Goal: Task Accomplishment & Management: Manage account settings

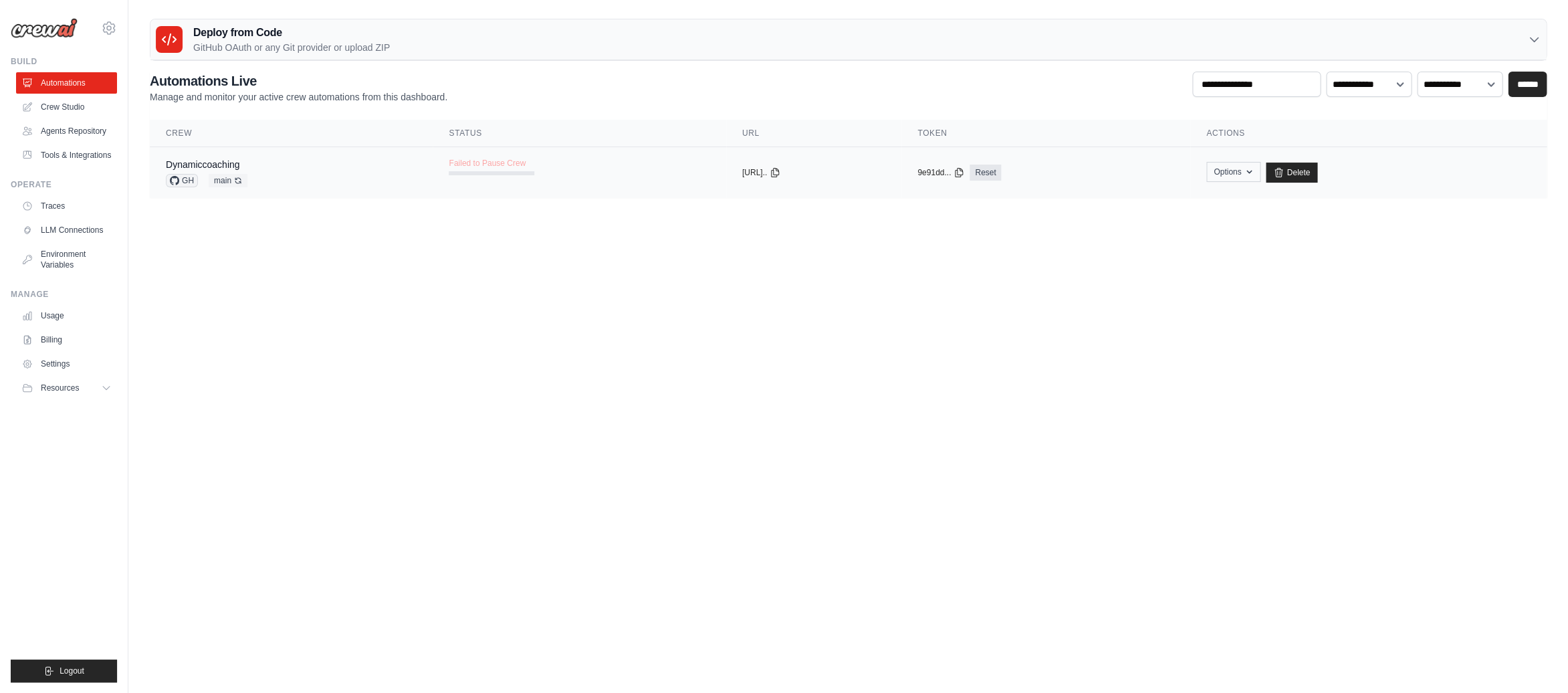
click at [1255, 167] on icon "button" at bounding box center [1248, 172] width 10 height 10
click at [707, 276] on body "patrickhenrymcsd@gmail.com Settings Build Automations" at bounding box center [784, 346] width 1568 height 693
click at [118, 24] on div "patrickhenrymcsd@gmail.com Settings Build Automations" at bounding box center [64, 346] width 128 height 693
click at [113, 24] on icon at bounding box center [108, 28] width 16 height 16
click at [136, 83] on span "Settings" at bounding box center [167, 83] width 106 height 13
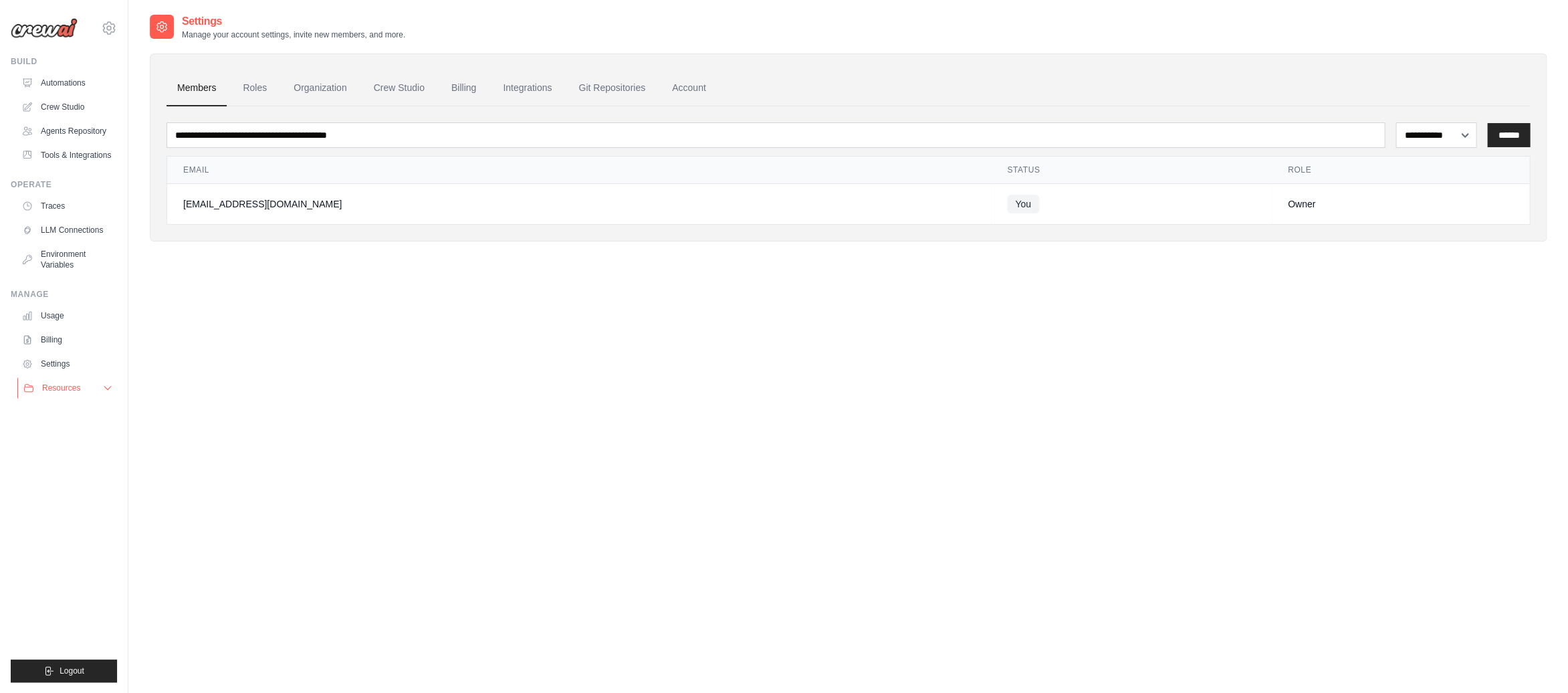
click at [59, 383] on span "Resources" at bounding box center [61, 388] width 38 height 10
click at [57, 368] on link "Settings" at bounding box center [68, 364] width 101 height 22
click at [59, 337] on link "Billing" at bounding box center [68, 340] width 101 height 22
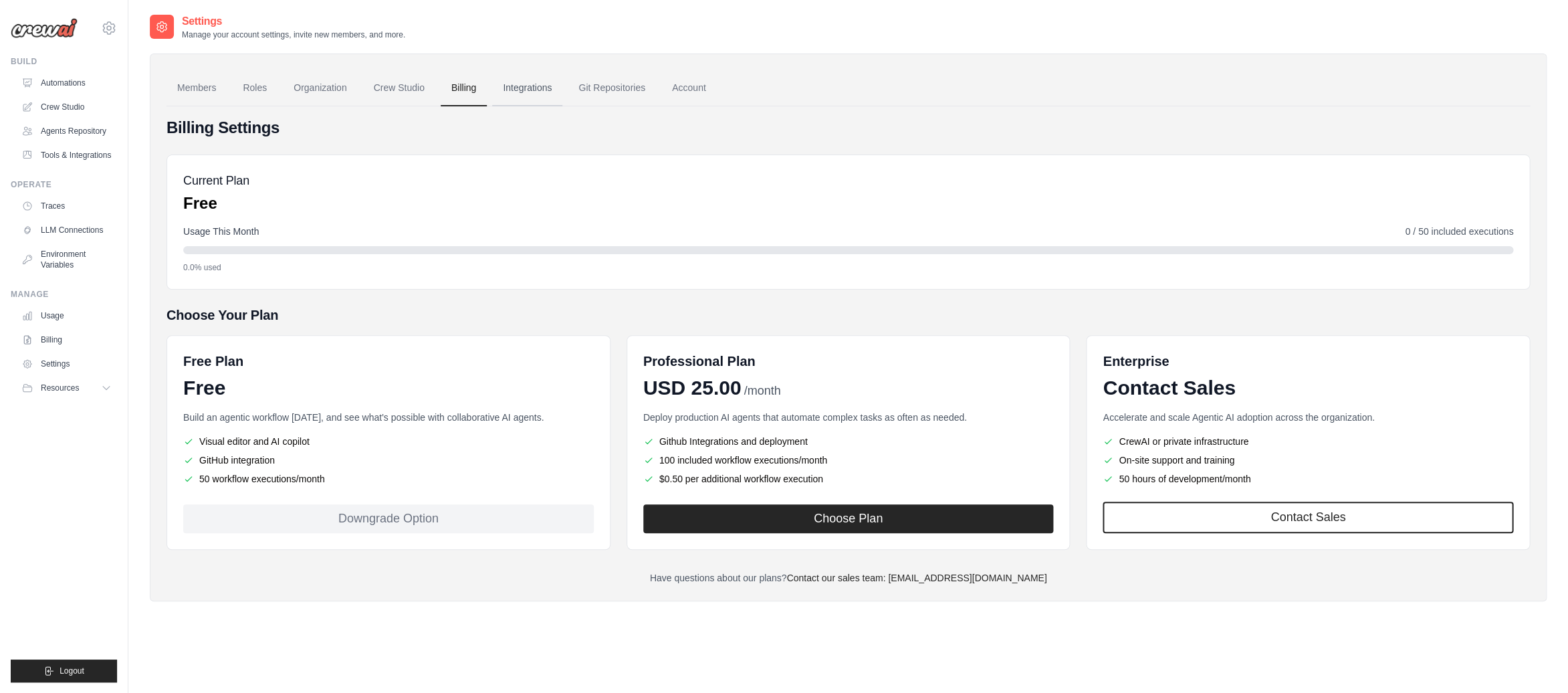
click at [525, 89] on link "Integrations" at bounding box center [527, 88] width 70 height 36
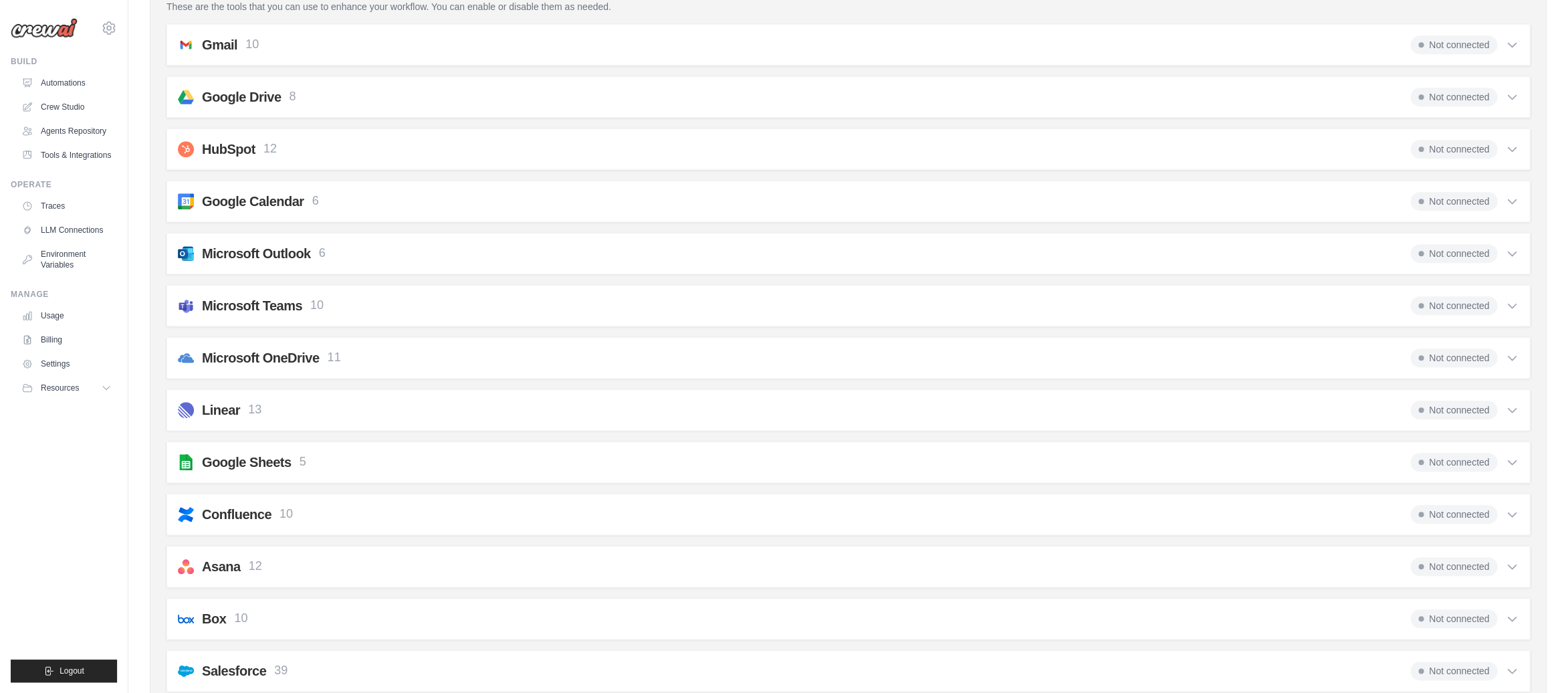
scroll to position [183, 0]
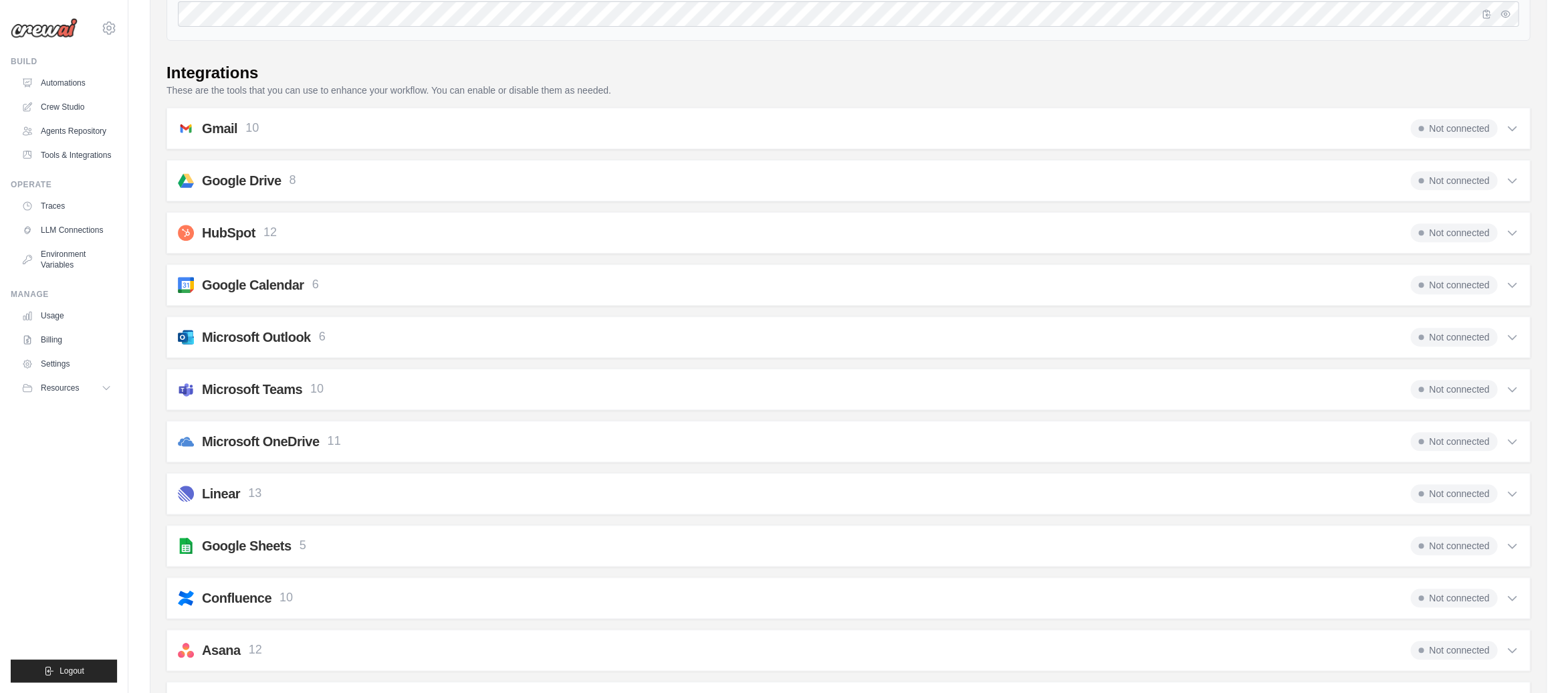
click at [1502, 227] on div "Not connected" at bounding box center [1464, 232] width 108 height 19
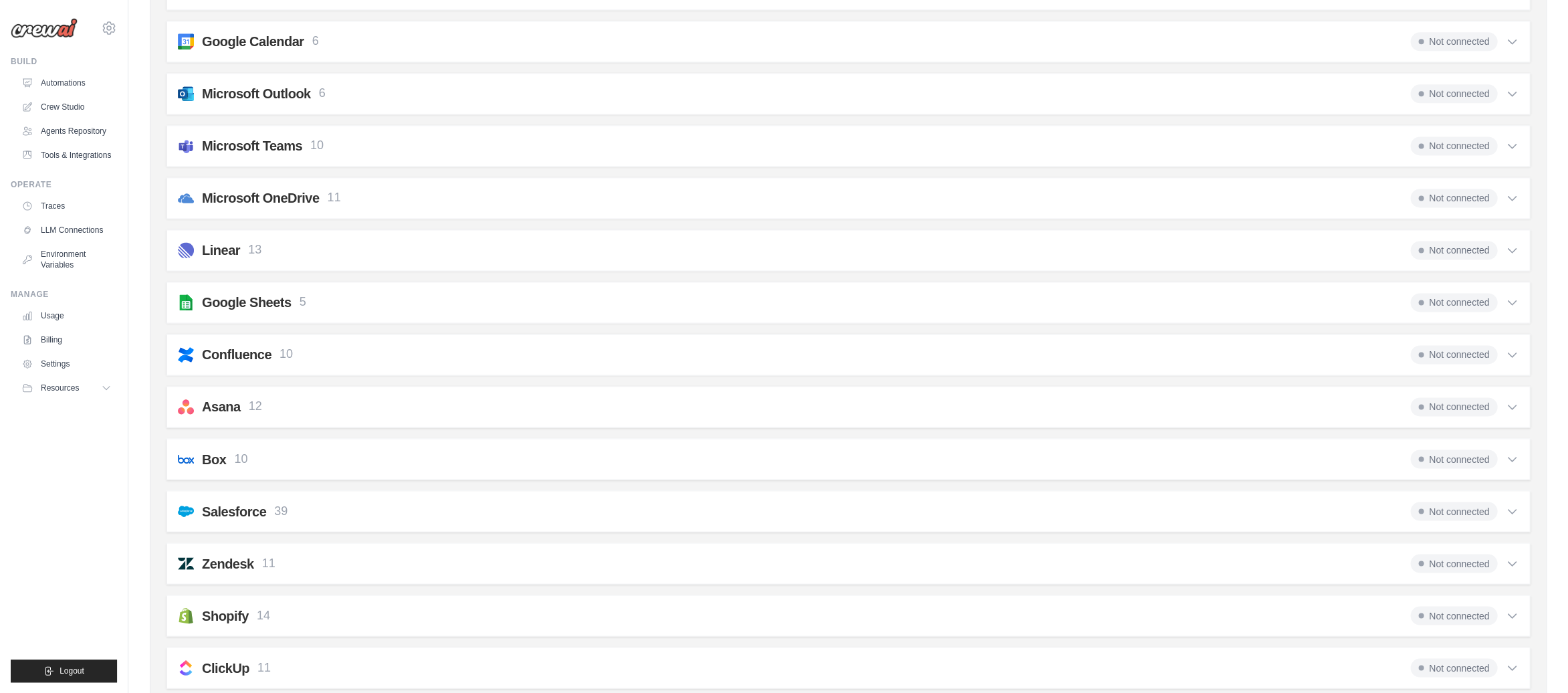
scroll to position [785, 0]
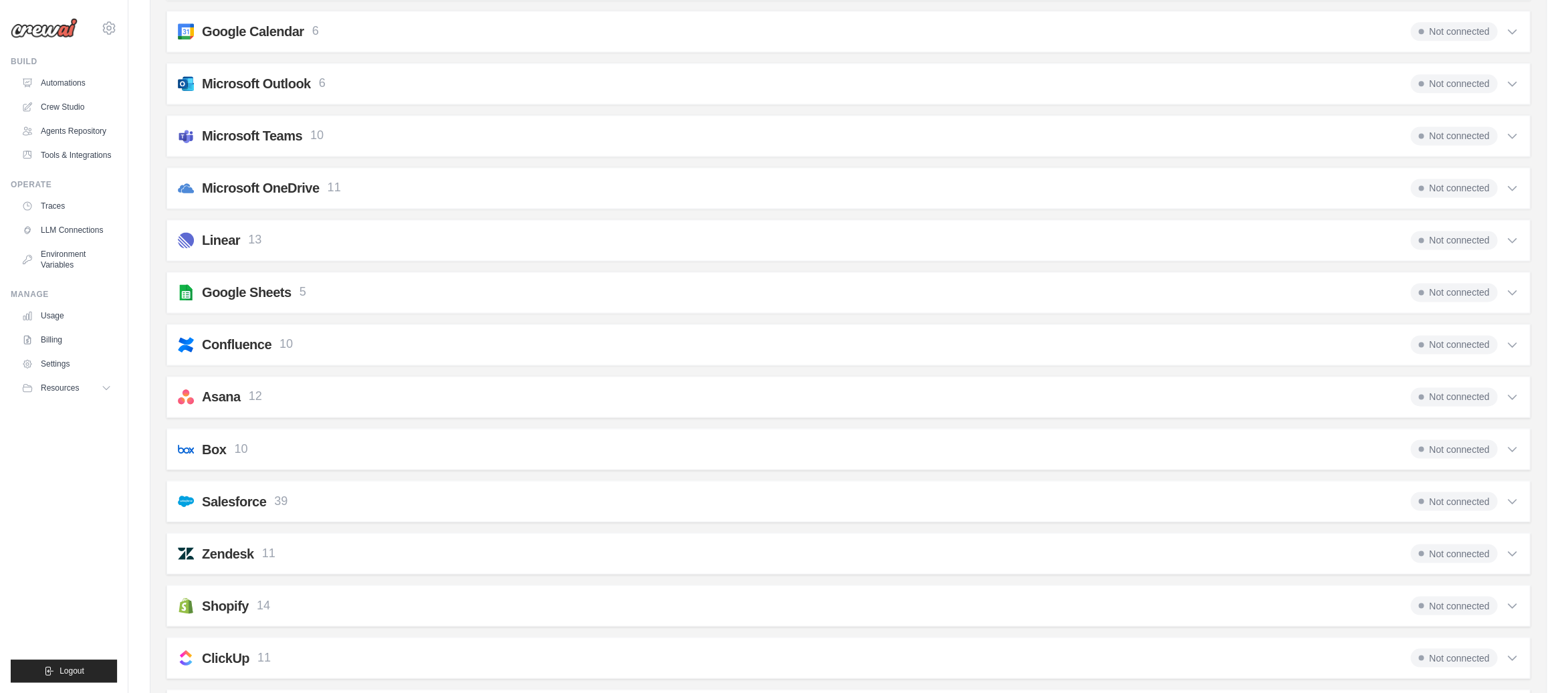
click at [662, 265] on div "Gmail 10 Not connected Select all Retrieve a list of messages.: fetch_emails Se…" at bounding box center [848, 379] width 1363 height 1746
click at [631, 234] on div "Linear 13 Not connected" at bounding box center [848, 240] width 1341 height 19
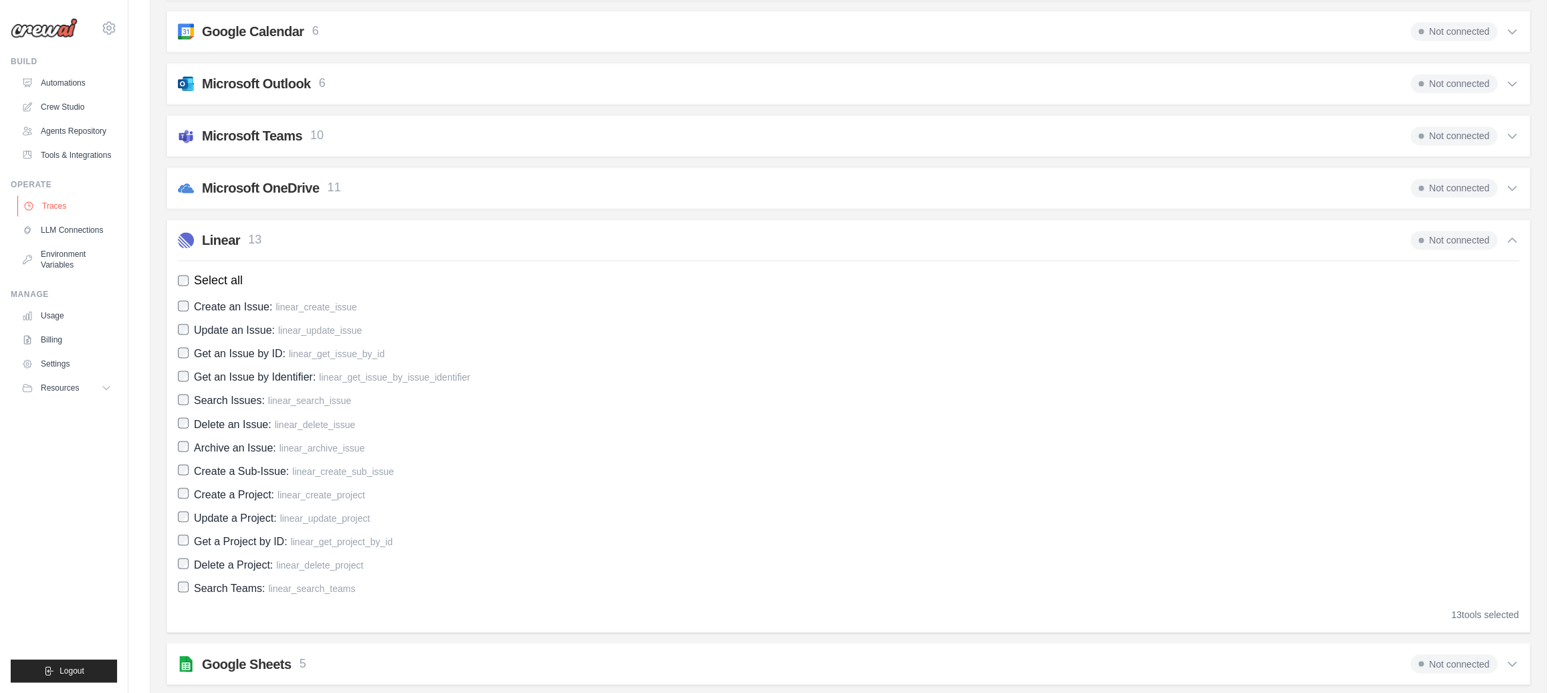
click at [60, 214] on link "Traces" at bounding box center [68, 206] width 101 height 22
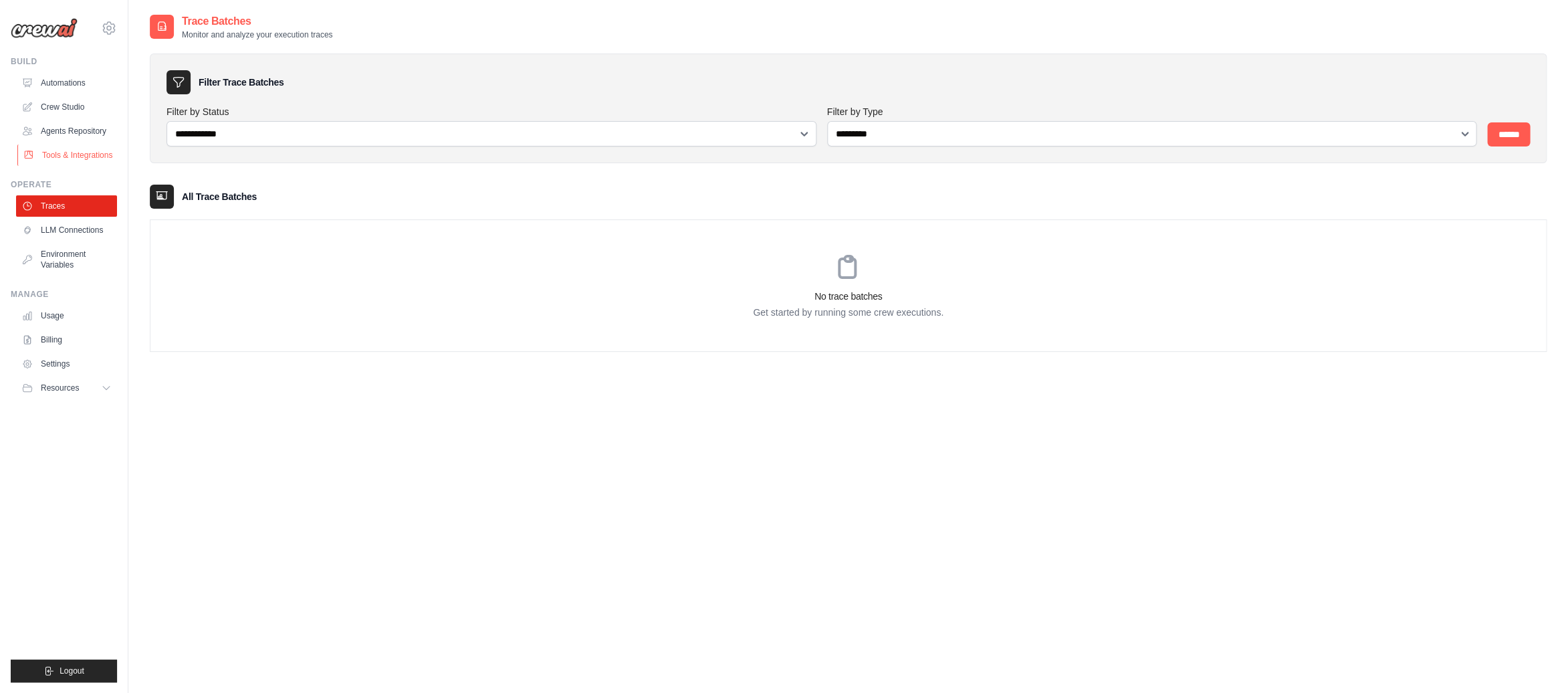
click at [74, 154] on link "Tools & Integrations" at bounding box center [68, 155] width 101 height 22
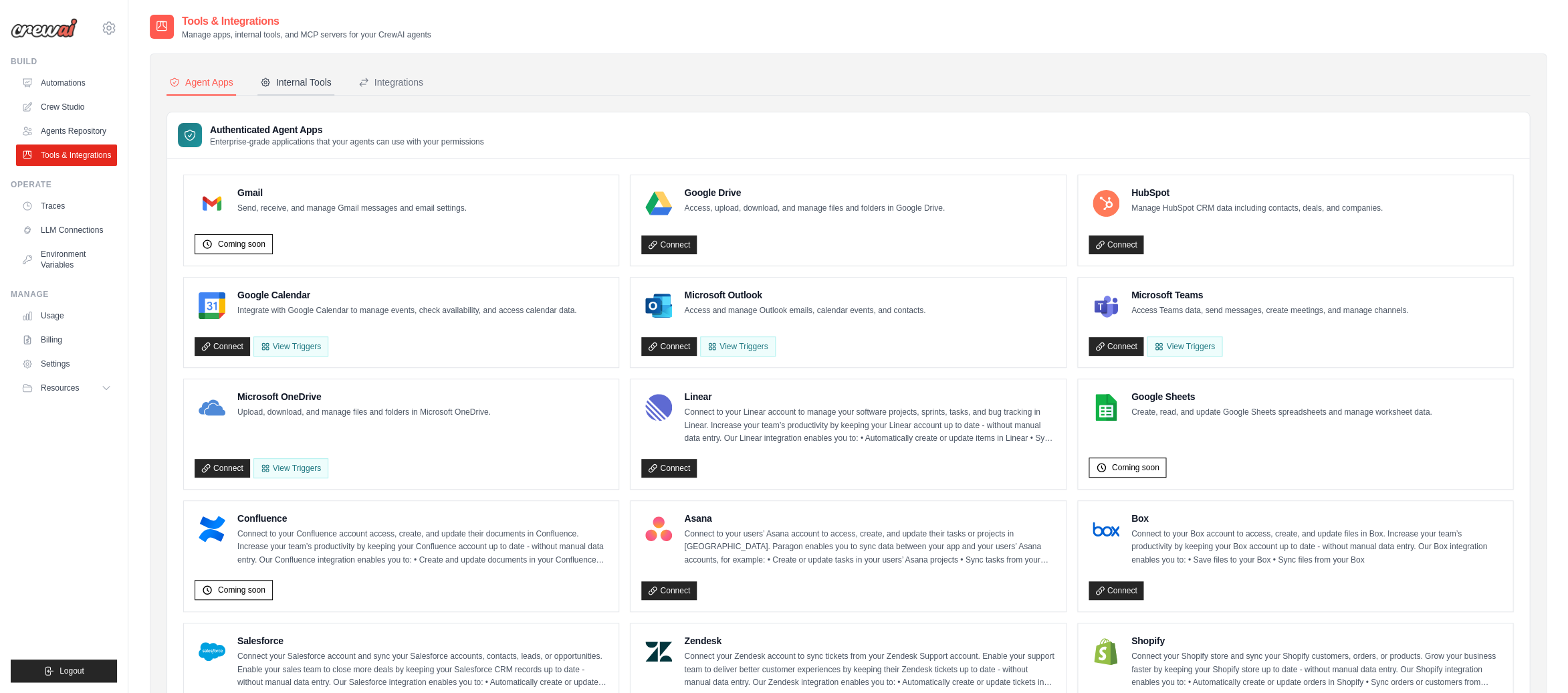
click at [294, 81] on div "Internal Tools" at bounding box center [296, 82] width 71 height 13
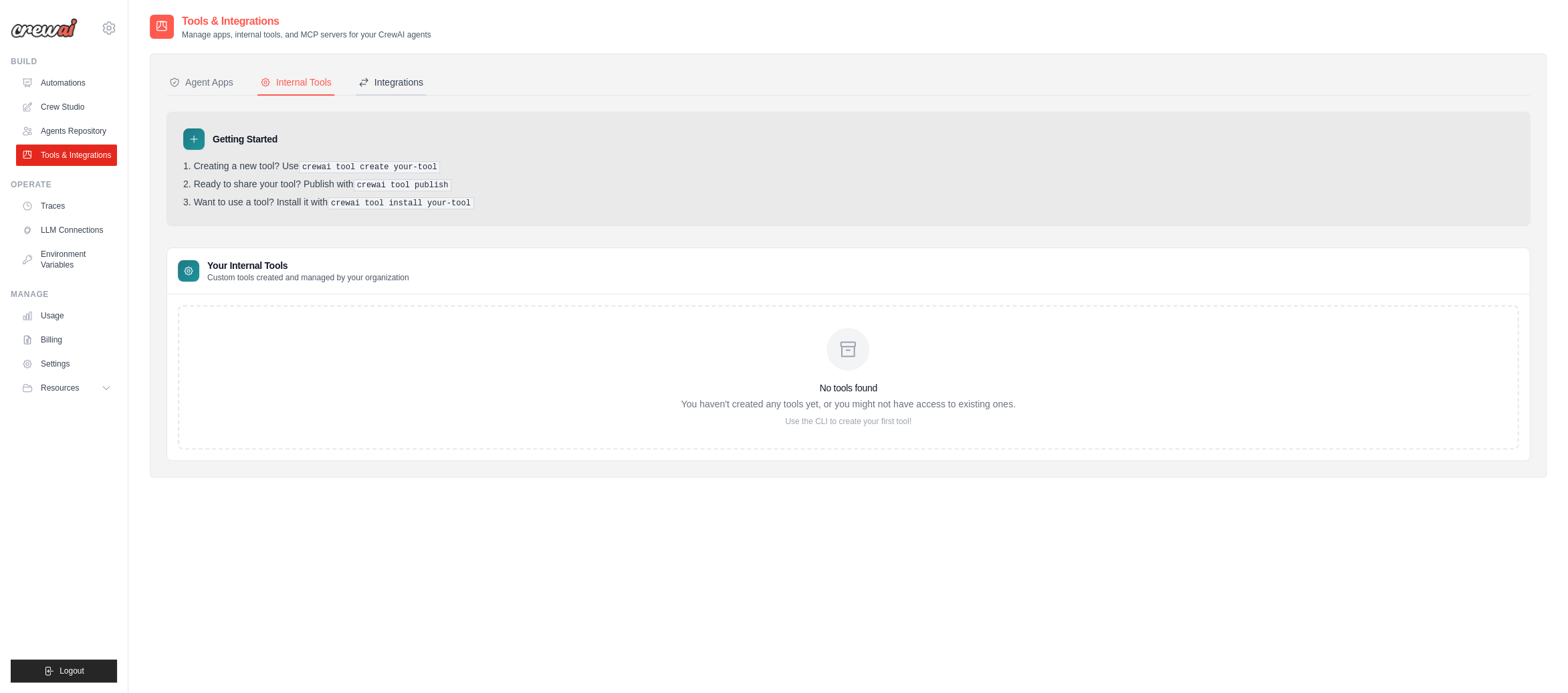
click at [402, 83] on div "Integrations" at bounding box center [390, 82] width 65 height 13
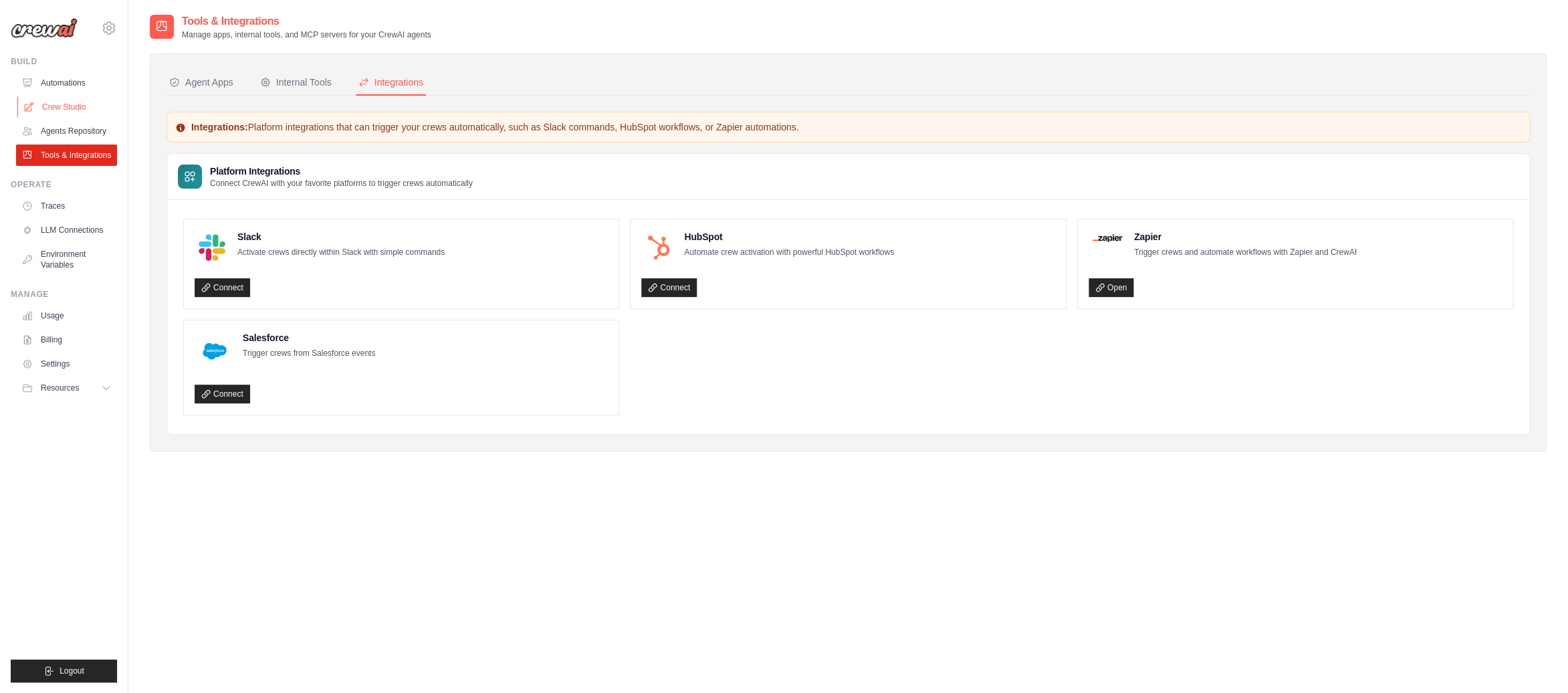
click at [67, 113] on link "Crew Studio" at bounding box center [68, 107] width 101 height 22
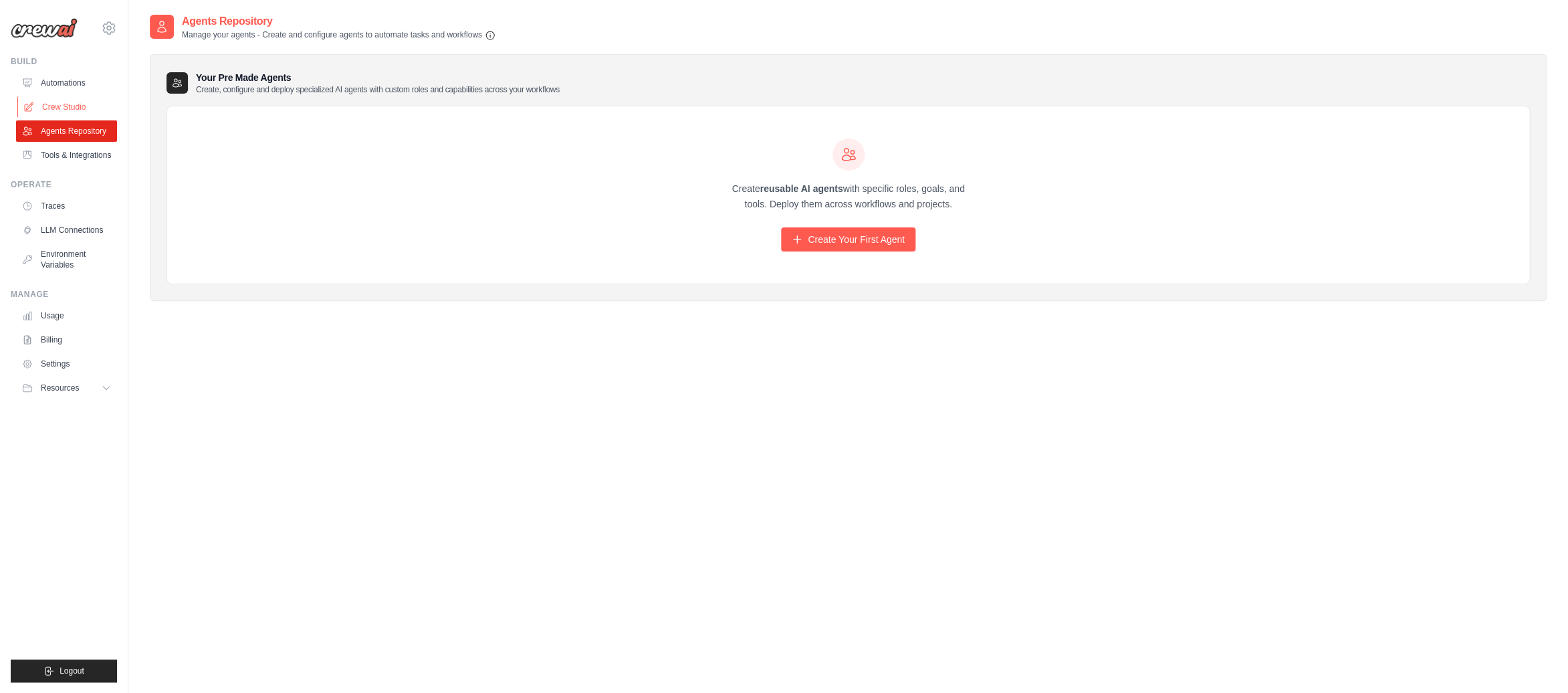
click at [67, 105] on link "Crew Studio" at bounding box center [68, 107] width 101 height 22
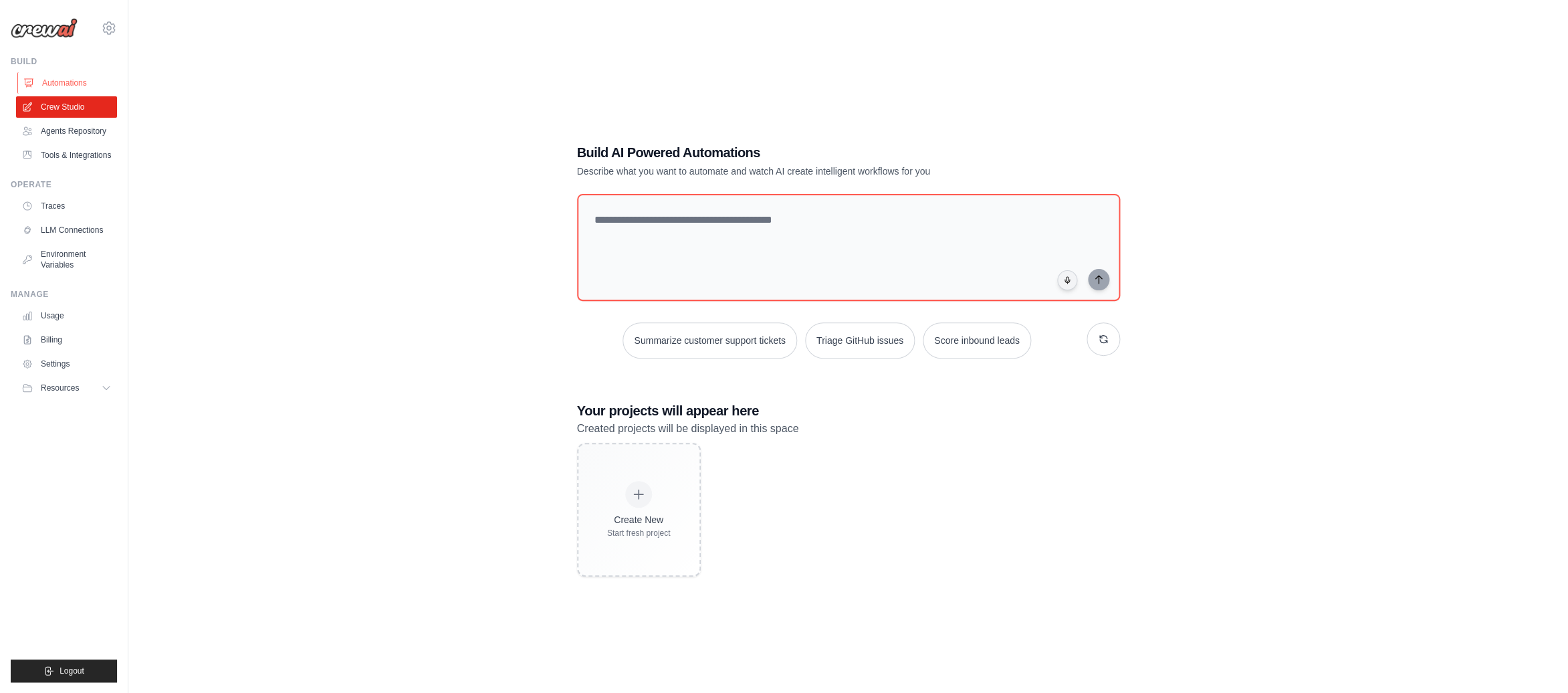
click at [62, 83] on link "Automations" at bounding box center [68, 83] width 101 height 22
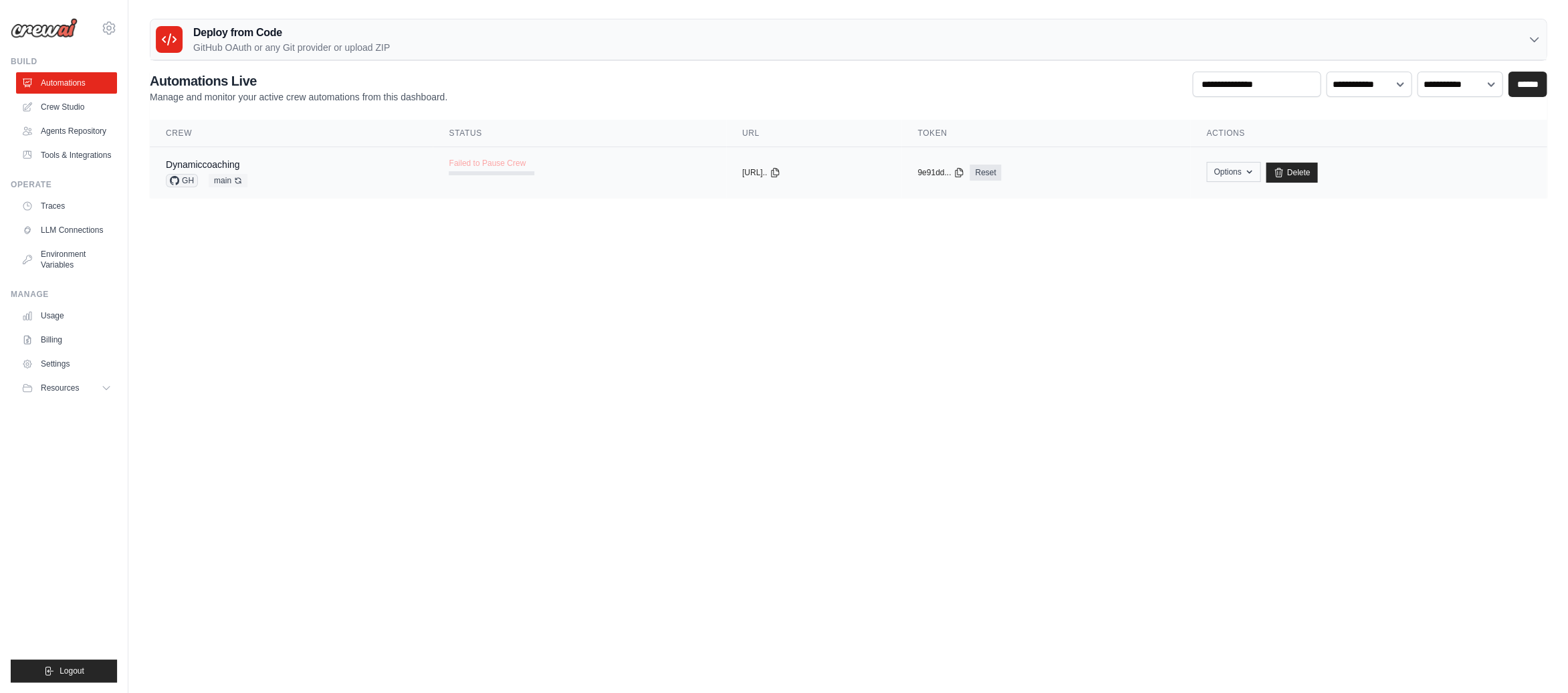
click at [1252, 174] on button "Options" at bounding box center [1233, 172] width 54 height 20
click at [1106, 151] on td "copied 9e91dd... Reset" at bounding box center [1045, 173] width 289 height 52
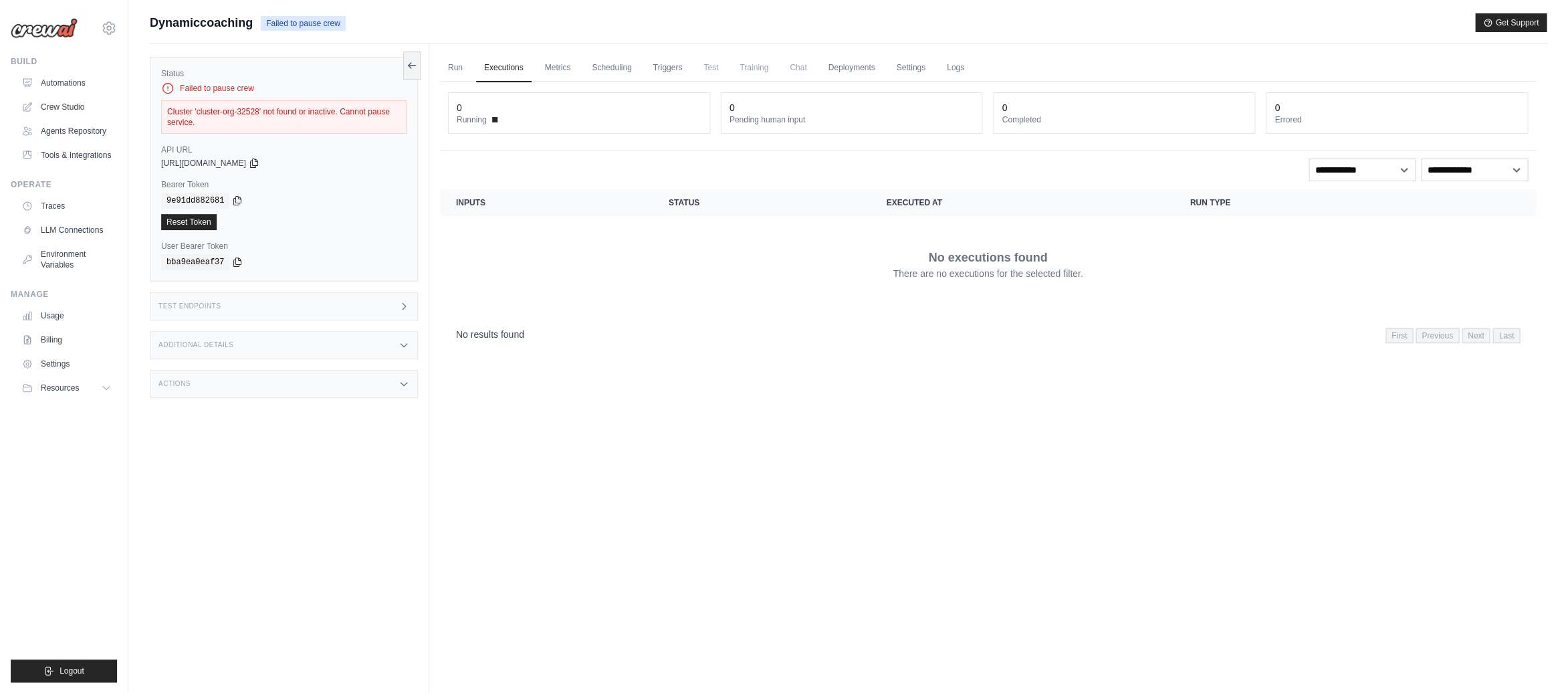
click at [265, 307] on div "Test Endpoints" at bounding box center [283, 307] width 268 height 28
click at [258, 346] on div "Additional Details" at bounding box center [283, 345] width 268 height 28
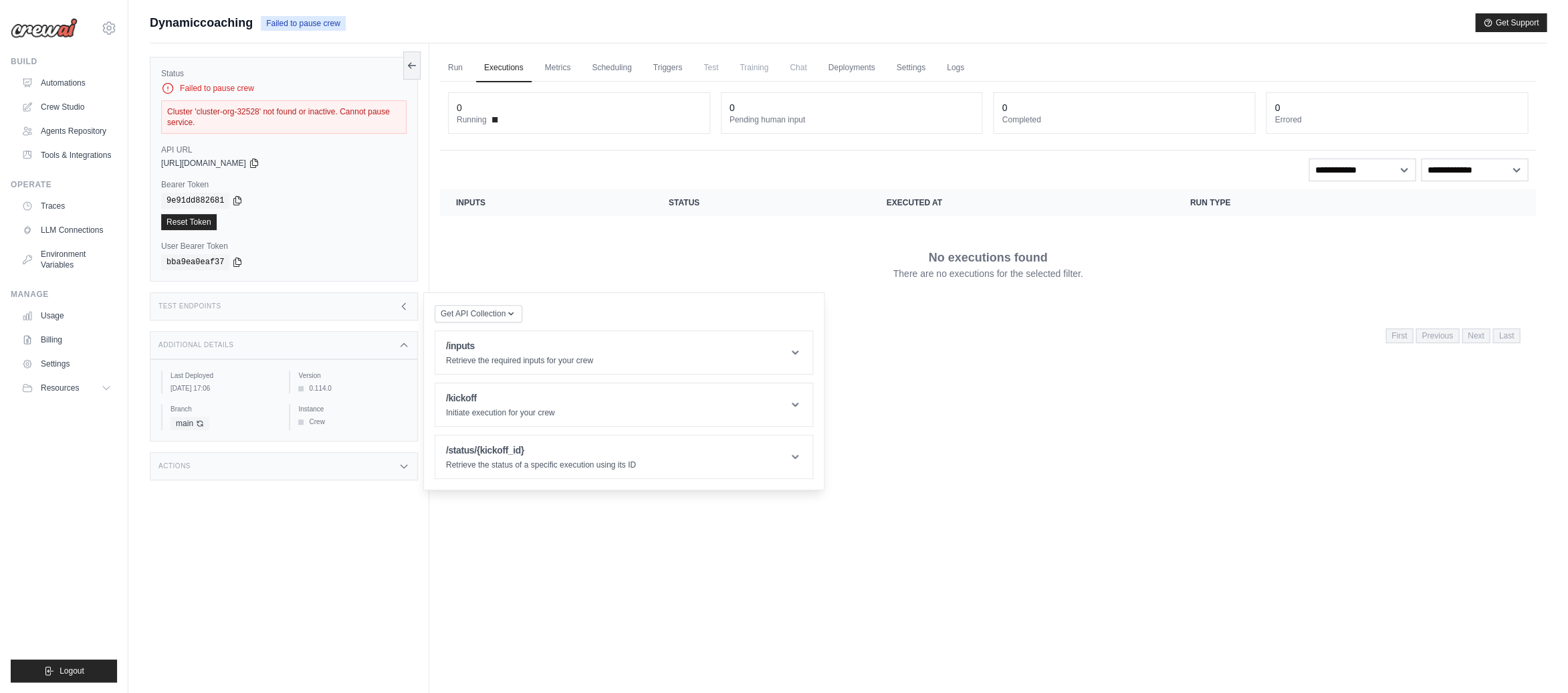
click at [242, 445] on div "Status Failed to pause crew Cluster 'cluster-org-32528' not found or inactive. …" at bounding box center [289, 390] width 279 height 693
click at [241, 458] on div "Actions" at bounding box center [283, 466] width 268 height 28
click at [334, 9] on main "Submit a support request Describe your issue or question * Please be specific a…" at bounding box center [847, 374] width 1439 height 750
